Goal: Task Accomplishment & Management: Use online tool/utility

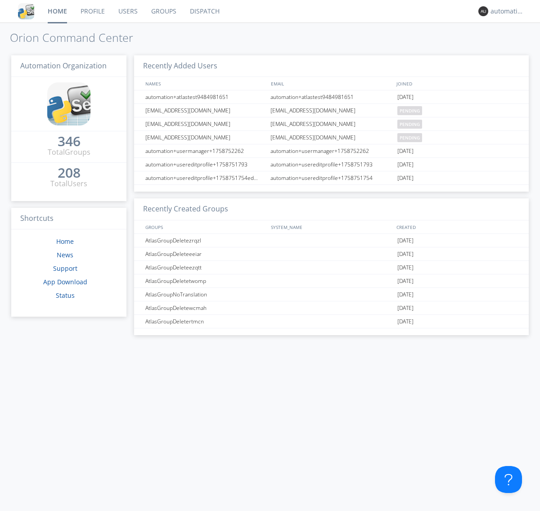
click at [204, 11] on link "Dispatch" at bounding box center [204, 11] width 43 height 23
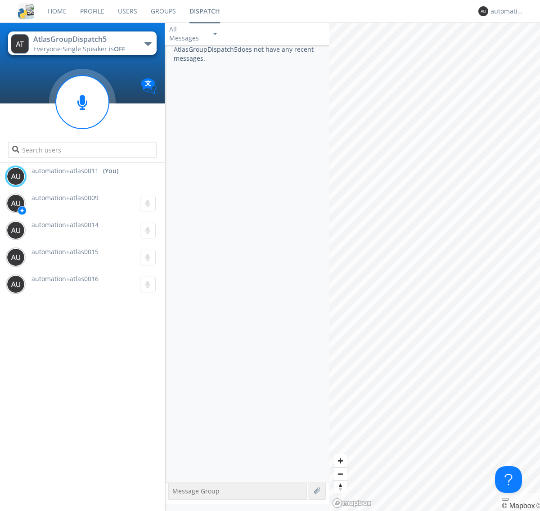
click at [148, 44] on div "button" at bounding box center [147, 44] width 7 height 4
click at [0, 0] on span "AtlasGroupDispatch6" at bounding box center [0, 0] width 0 height 0
click at [148, 44] on div "button" at bounding box center [147, 44] width 7 height 4
click at [0, 0] on span "AtlasGroupDispatch5" at bounding box center [0, 0] width 0 height 0
click at [505, 11] on div "automation+atlas0011" at bounding box center [508, 11] width 34 height 9
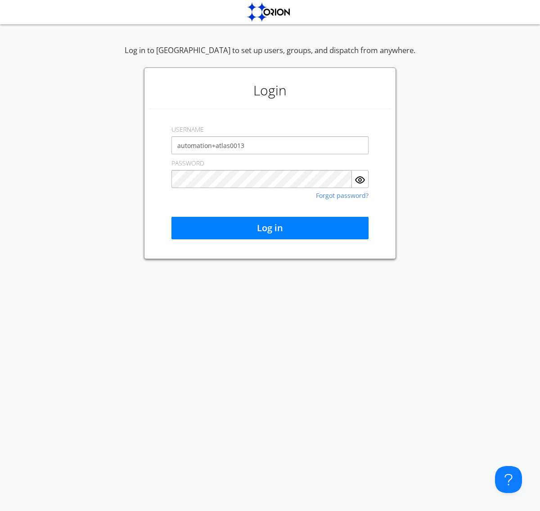
type input "automation+atlas0013"
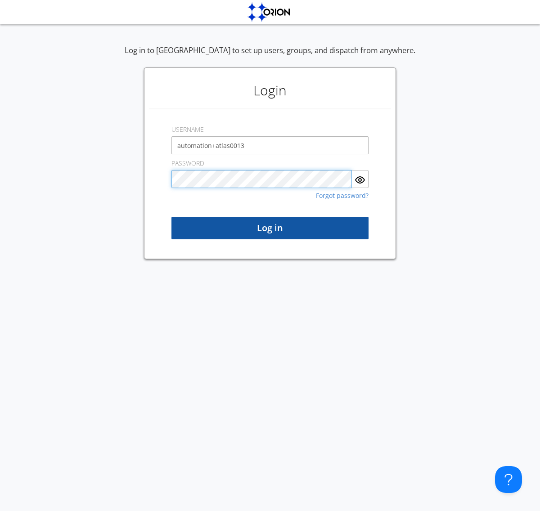
click at [270, 228] on button "Log in" at bounding box center [269, 228] width 197 height 23
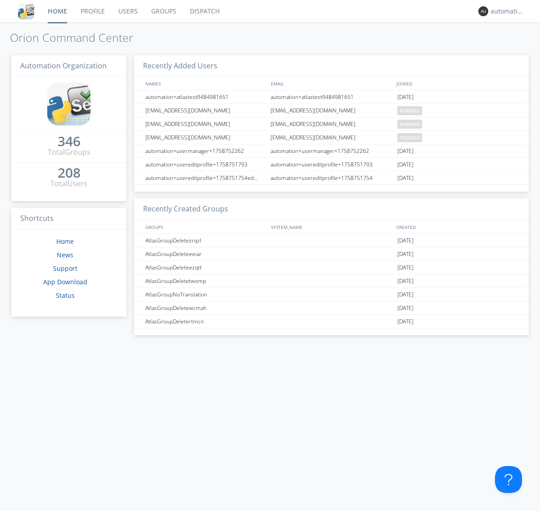
click at [204, 11] on link "Dispatch" at bounding box center [204, 11] width 43 height 23
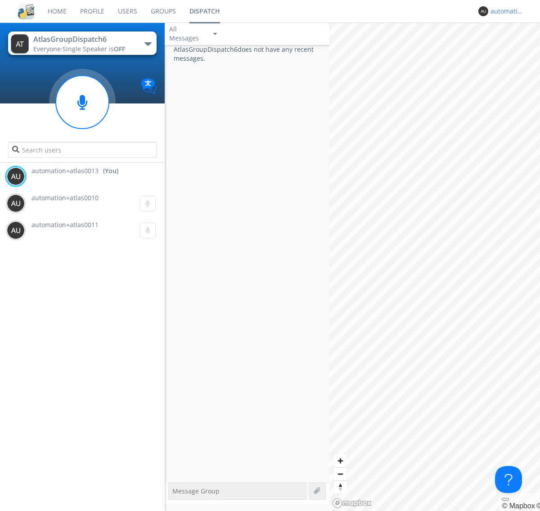
click at [505, 11] on div "automation+atlas0013" at bounding box center [508, 11] width 34 height 9
